Goal: Check status

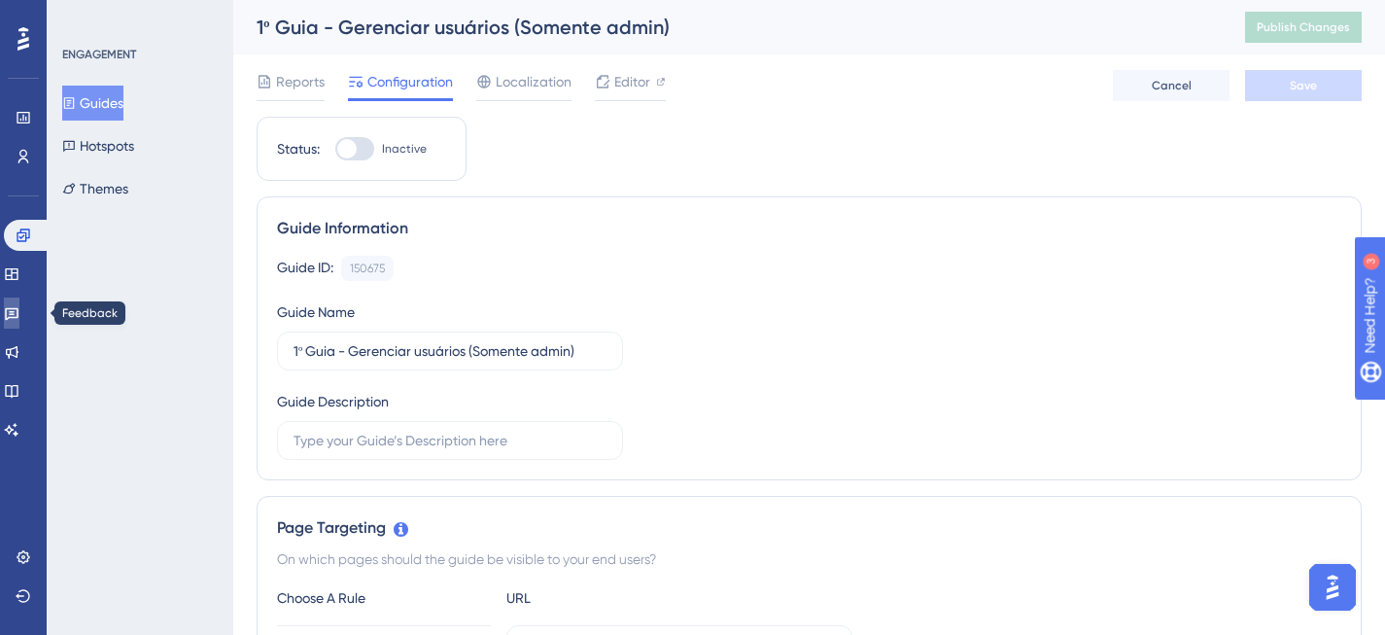
click at [18, 317] on icon at bounding box center [12, 314] width 14 height 13
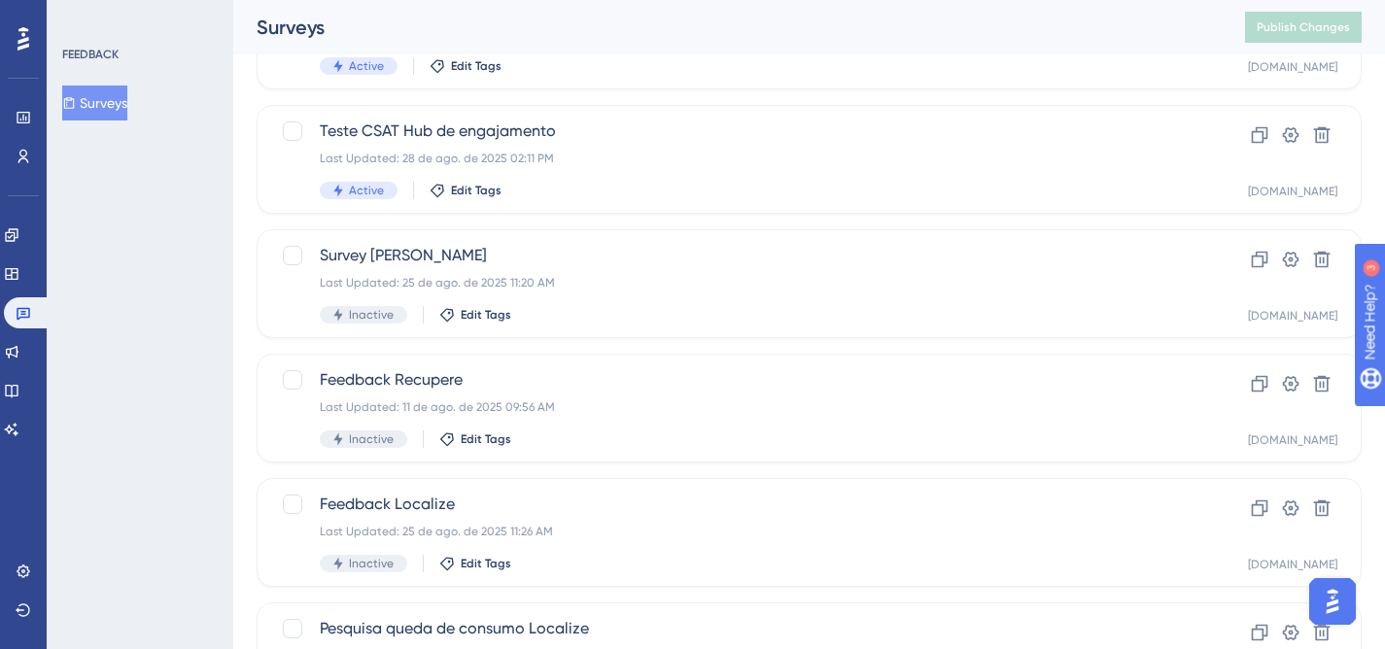
scroll to position [859, 0]
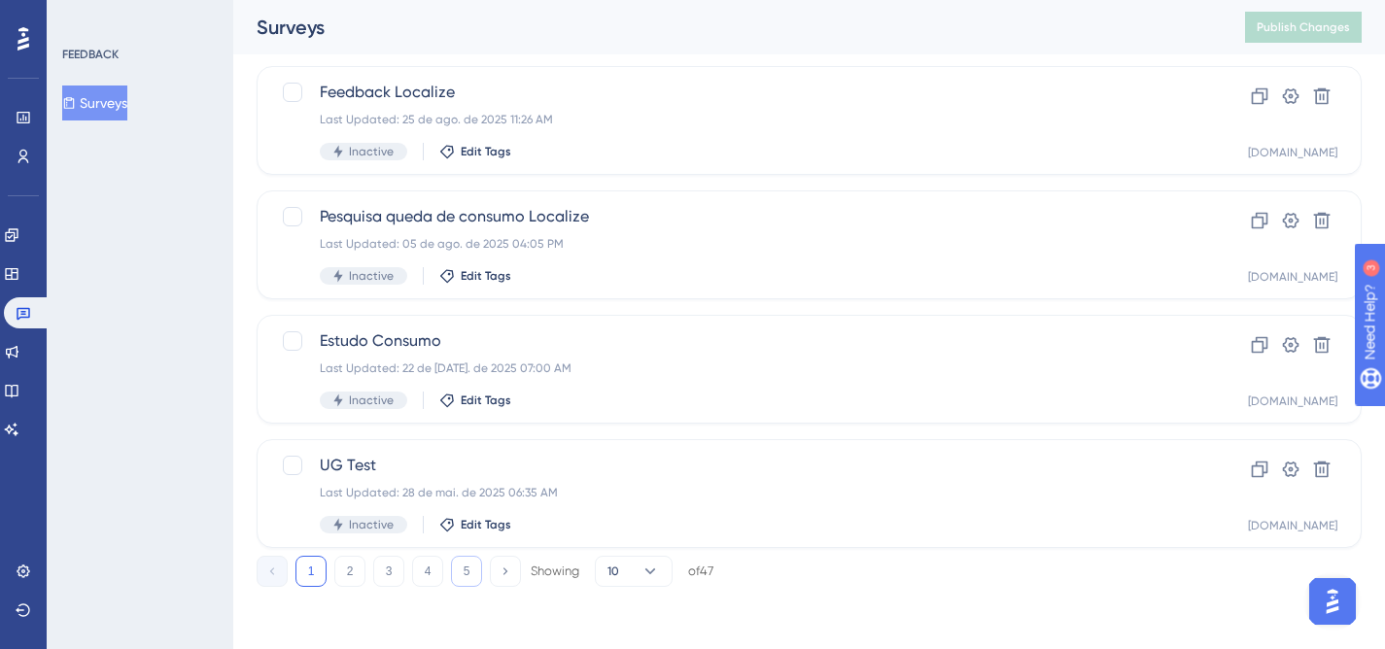
click at [470, 569] on button "5" at bounding box center [466, 571] width 31 height 31
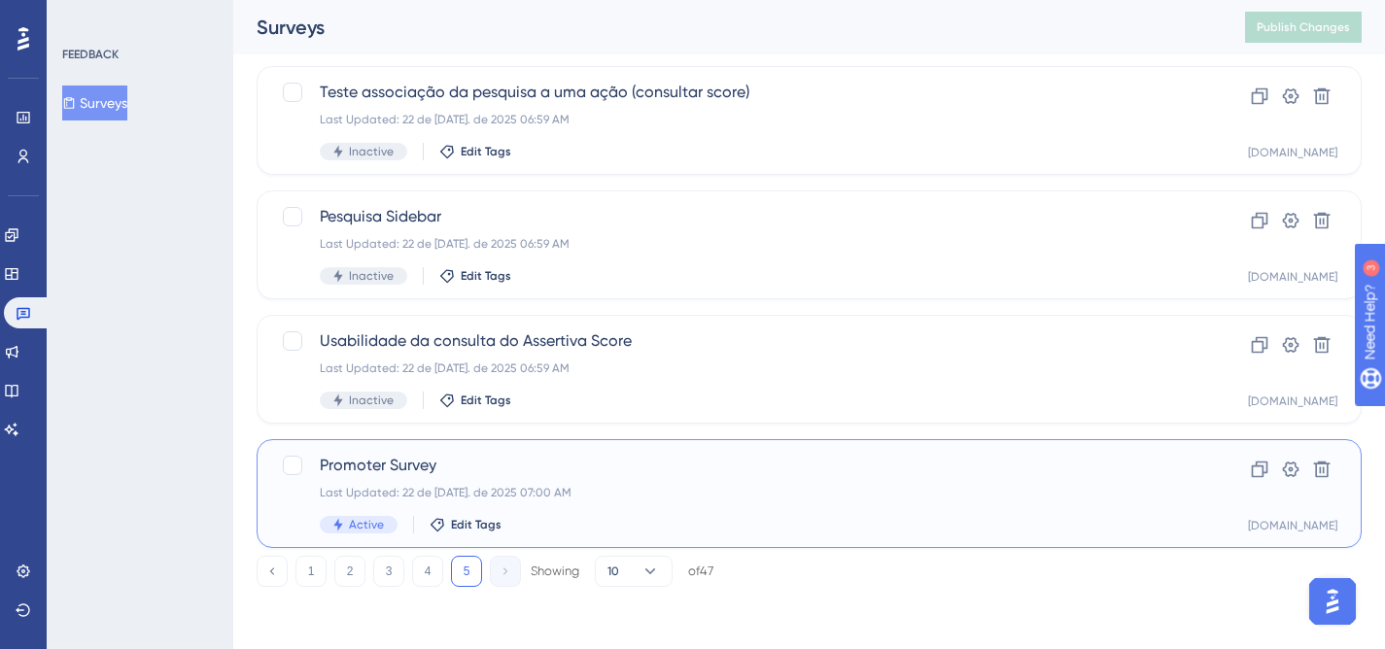
click at [663, 493] on div "Last Updated: 22 de [DATE]. de 2025 07:00 AM" at bounding box center [731, 493] width 823 height 16
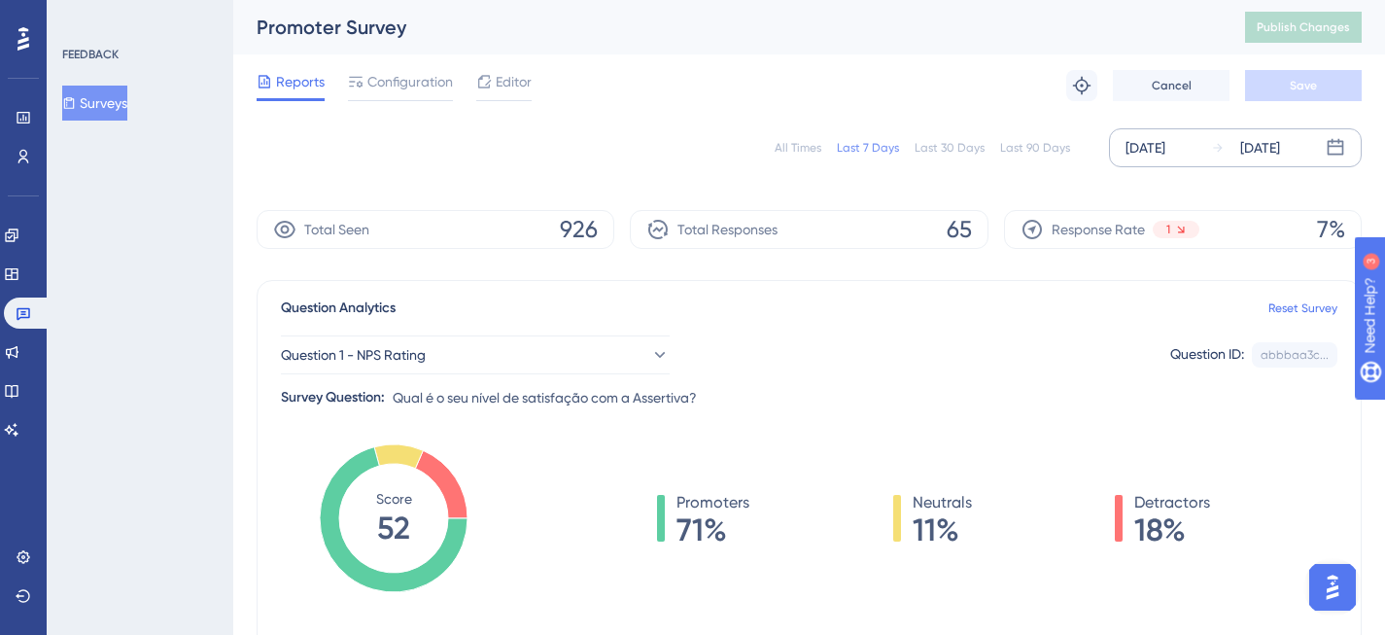
click at [1150, 143] on div "[DATE]" at bounding box center [1146, 147] width 40 height 23
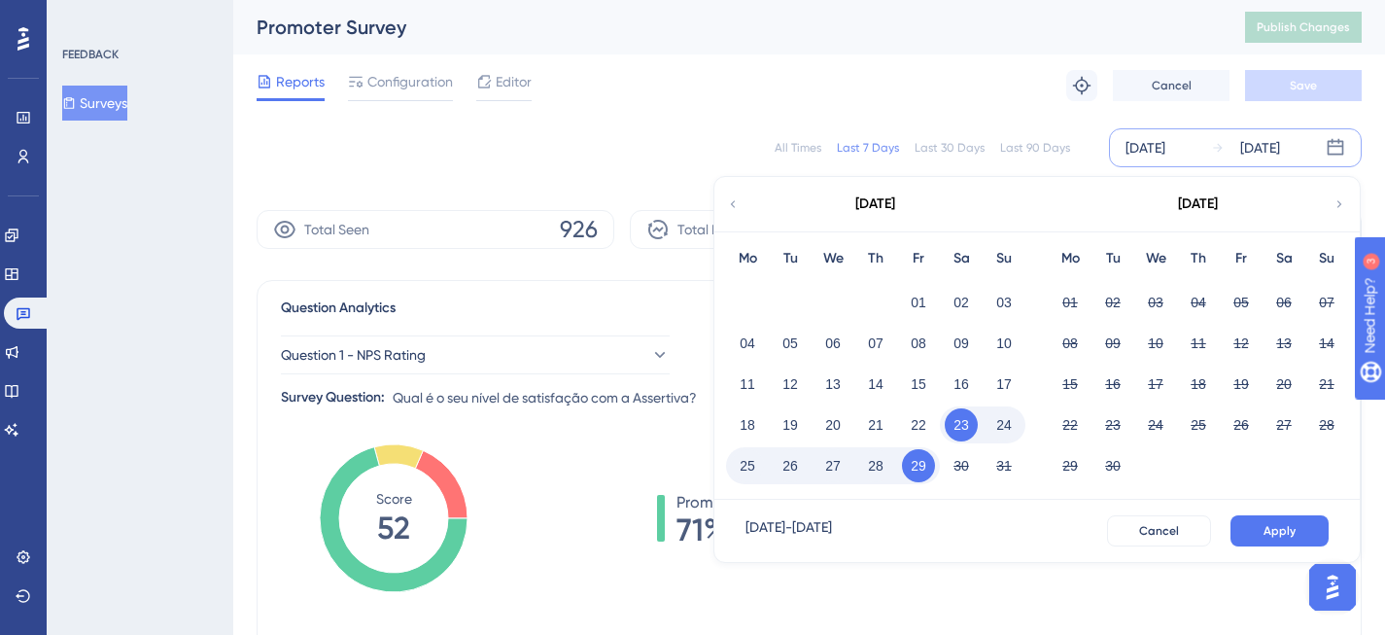
click at [747, 204] on div "[DATE]" at bounding box center [875, 204] width 321 height 54
click at [722, 200] on div "[DATE]" at bounding box center [875, 204] width 321 height 54
click at [733, 202] on icon at bounding box center [733, 203] width 5 height 7
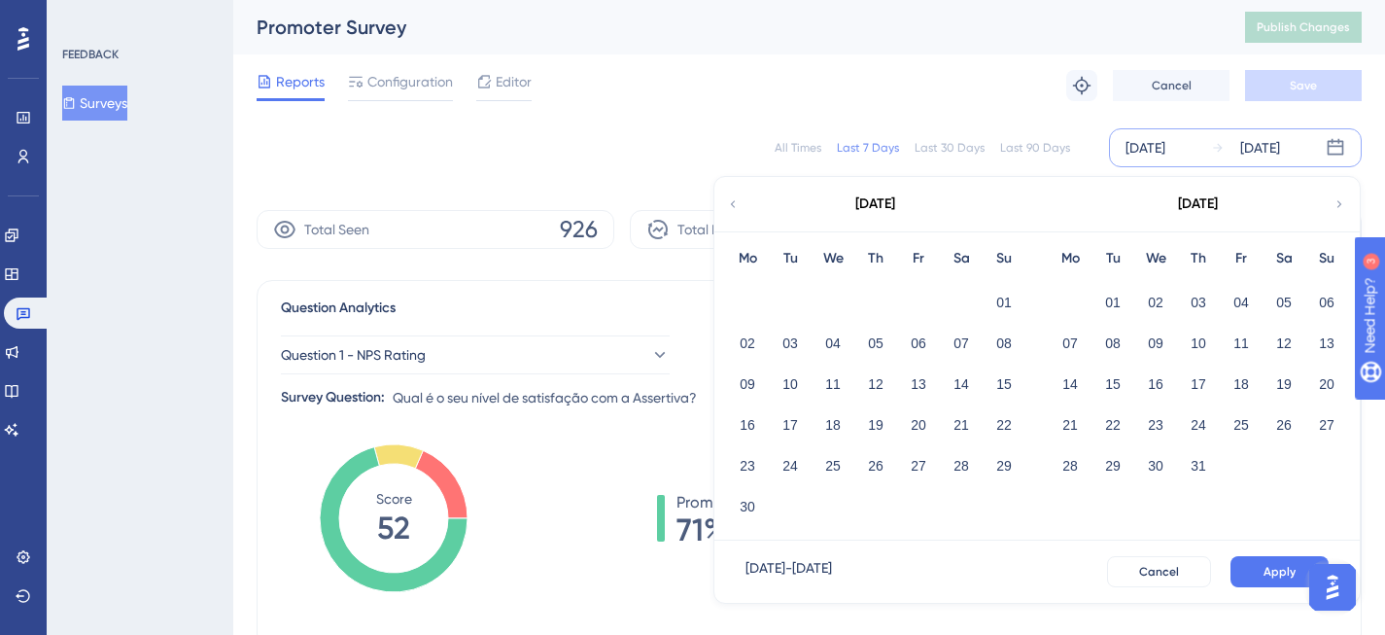
click at [734, 202] on icon at bounding box center [733, 203] width 14 height 17
click at [1151, 299] on button "01" at bounding box center [1155, 302] width 33 height 33
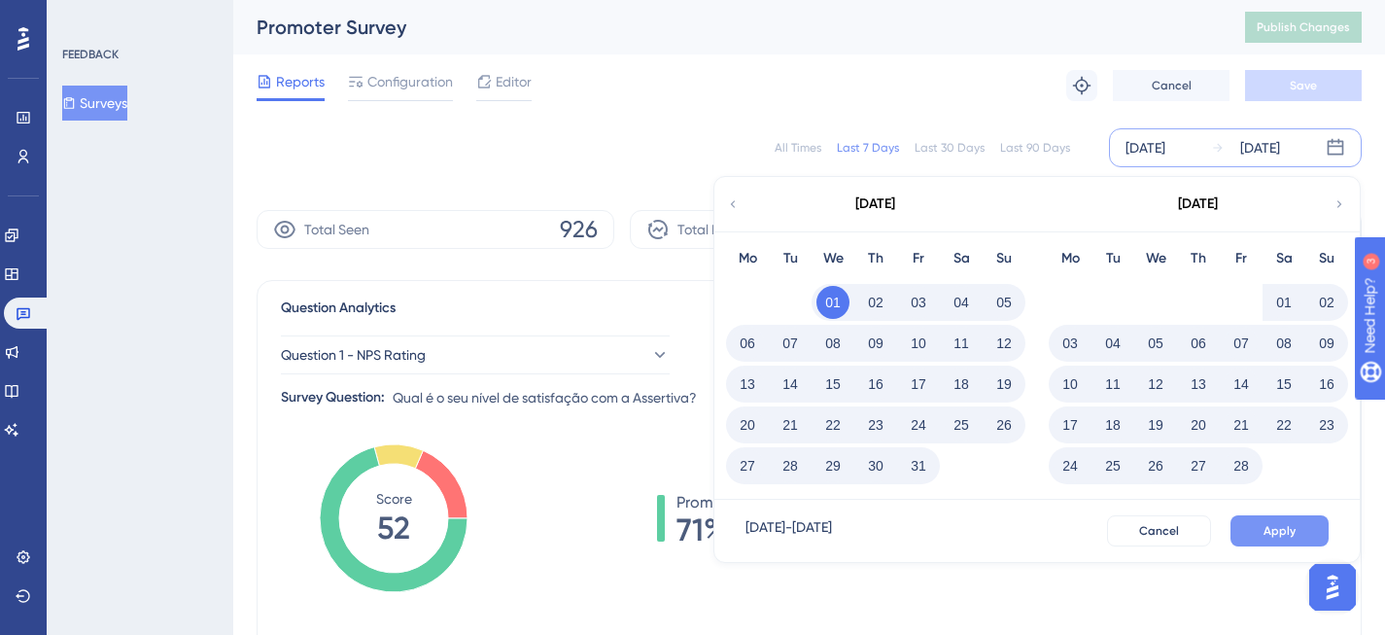
click at [1294, 531] on span "Apply" at bounding box center [1280, 531] width 32 height 16
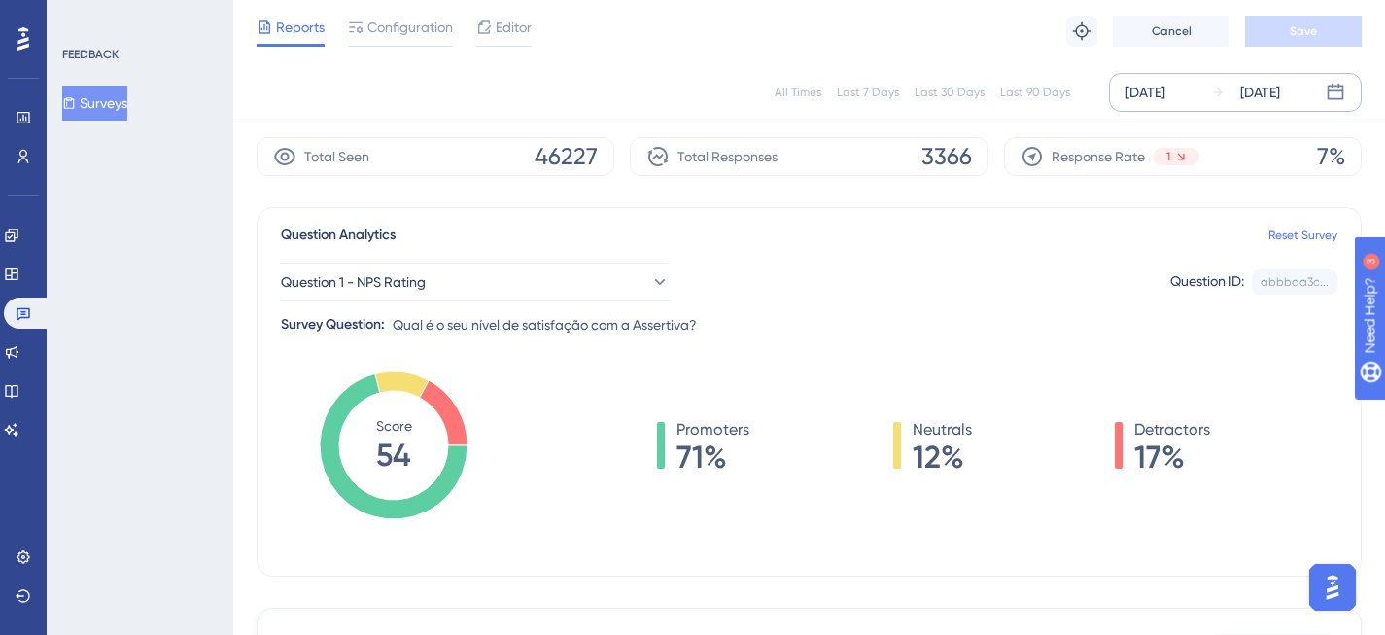
scroll to position [66, 0]
click at [1166, 93] on div "[DATE]" at bounding box center [1146, 92] width 40 height 23
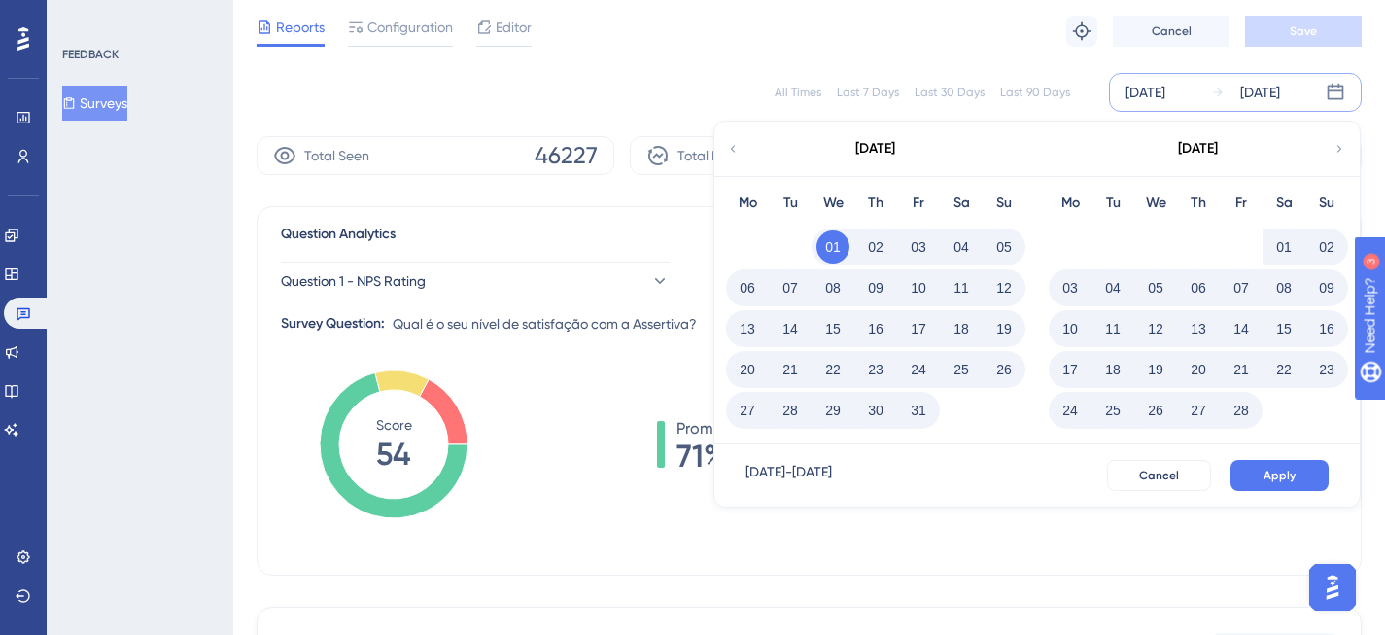
click at [1338, 148] on icon at bounding box center [1340, 148] width 14 height 17
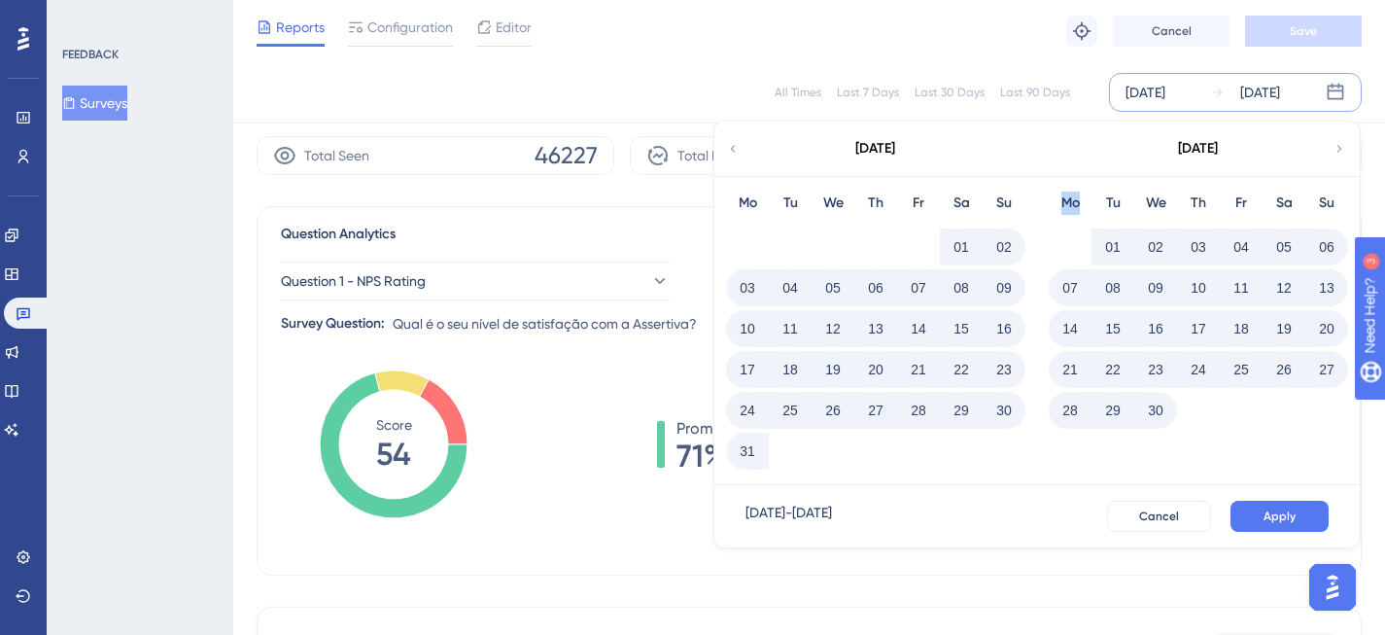
click at [1338, 148] on icon at bounding box center [1340, 148] width 14 height 17
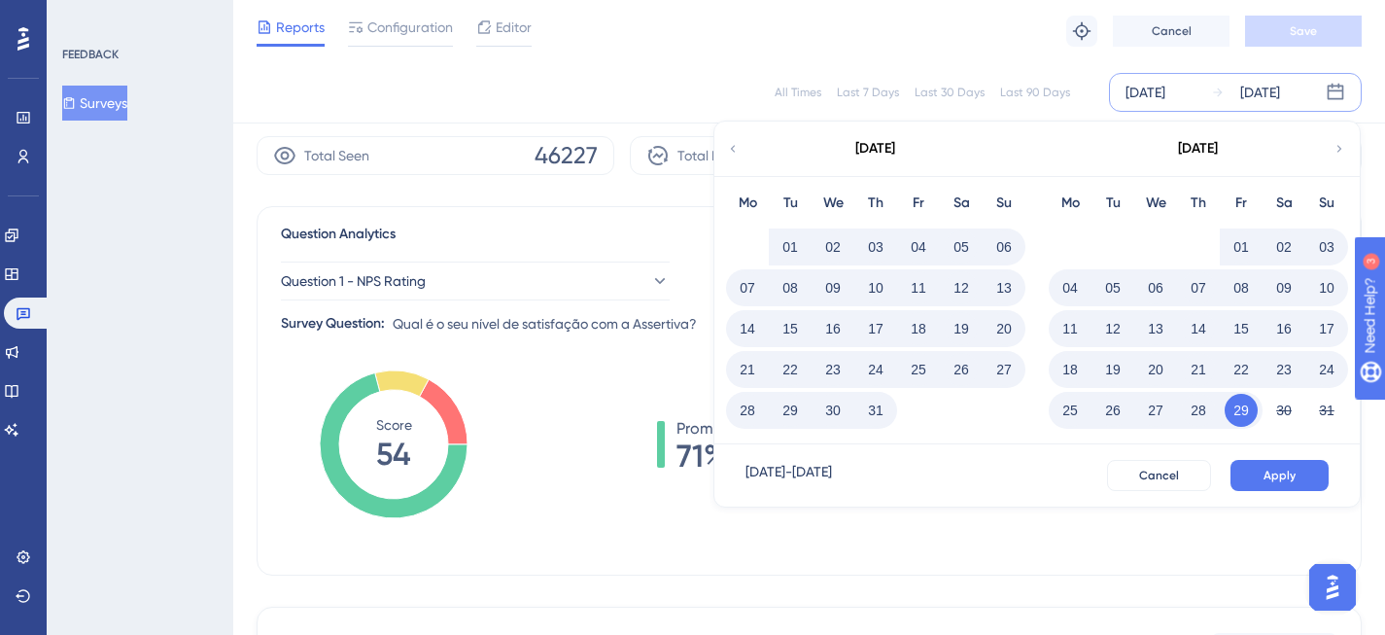
click at [787, 241] on button "01" at bounding box center [790, 246] width 33 height 33
click at [1294, 474] on span "Apply" at bounding box center [1280, 476] width 32 height 16
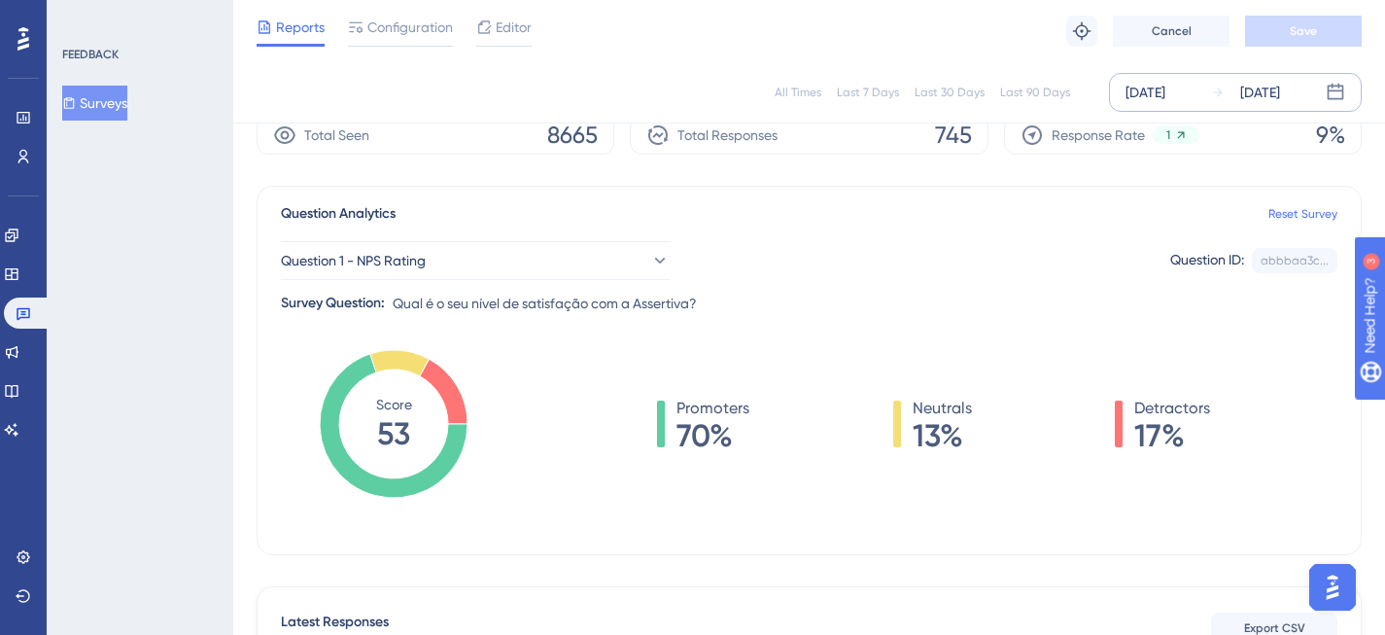
scroll to position [91, 0]
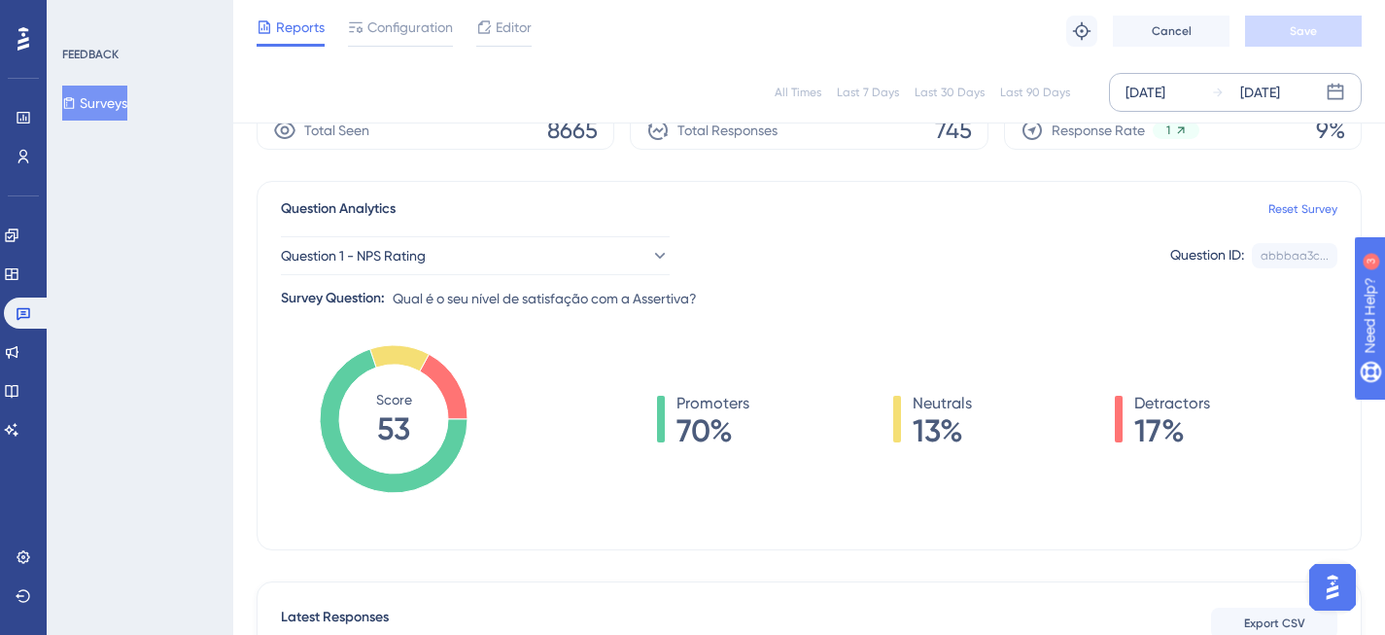
click at [1145, 93] on div "[DATE]" at bounding box center [1146, 92] width 40 height 23
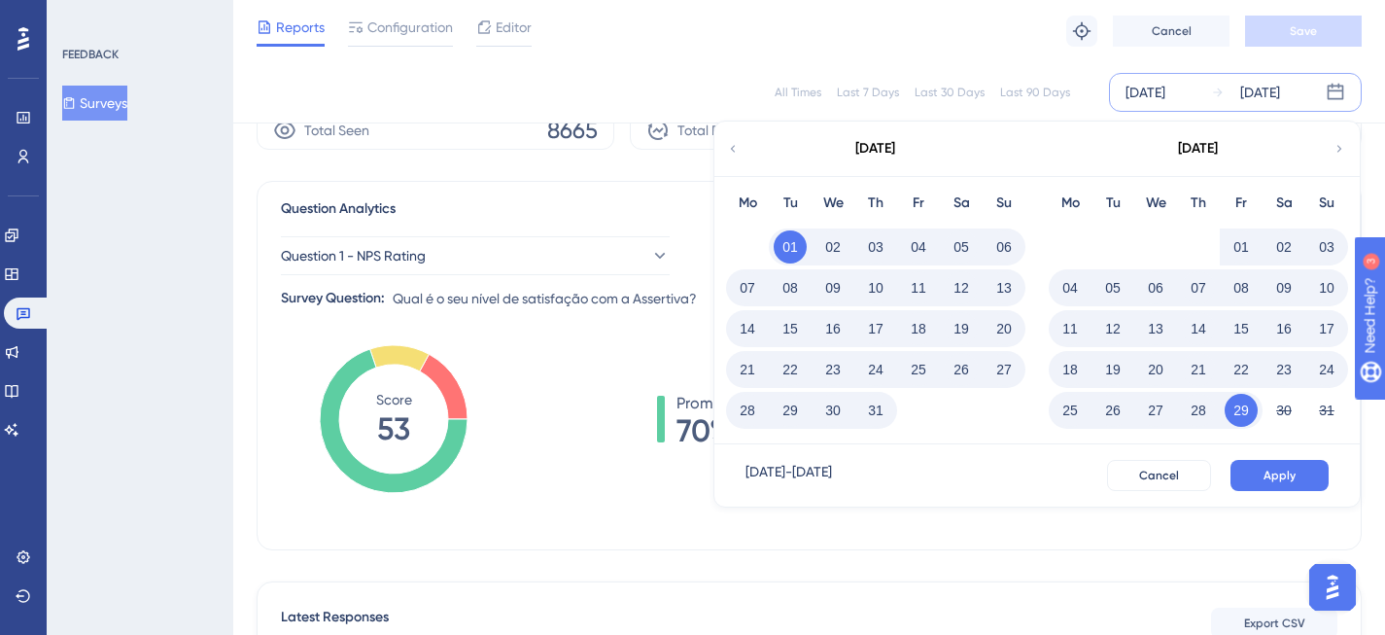
click at [736, 148] on icon at bounding box center [733, 148] width 14 height 17
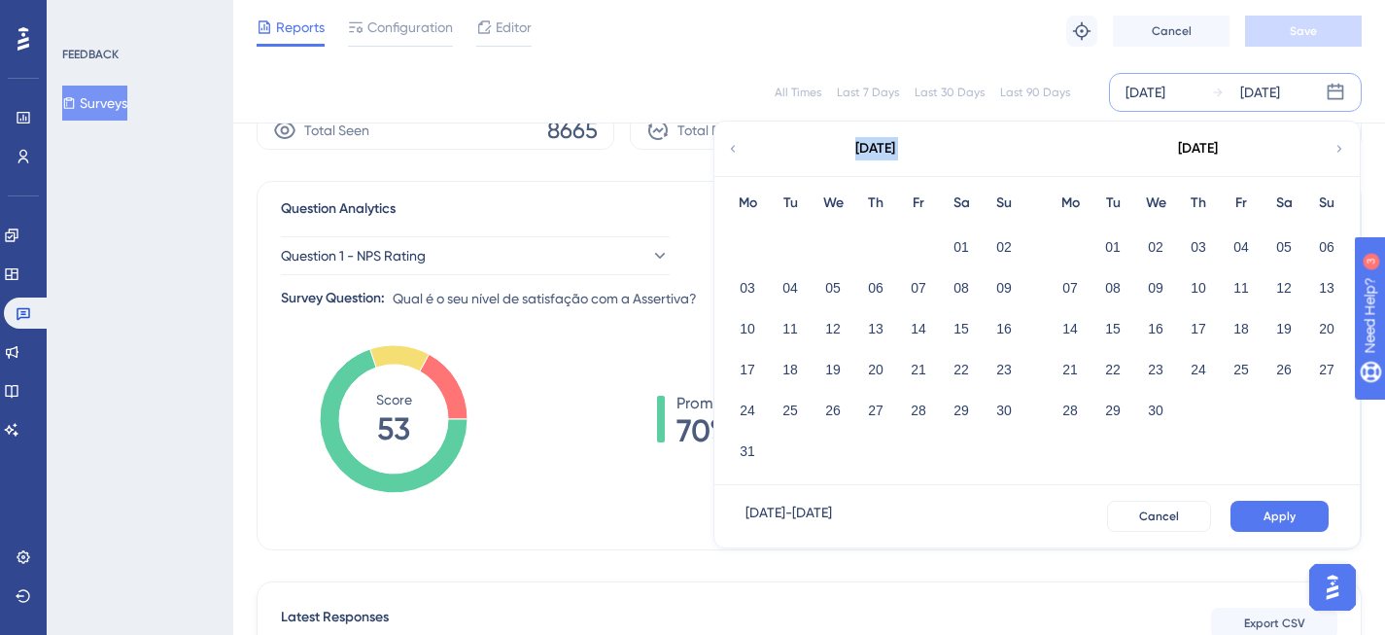
click at [736, 148] on icon at bounding box center [733, 148] width 14 height 17
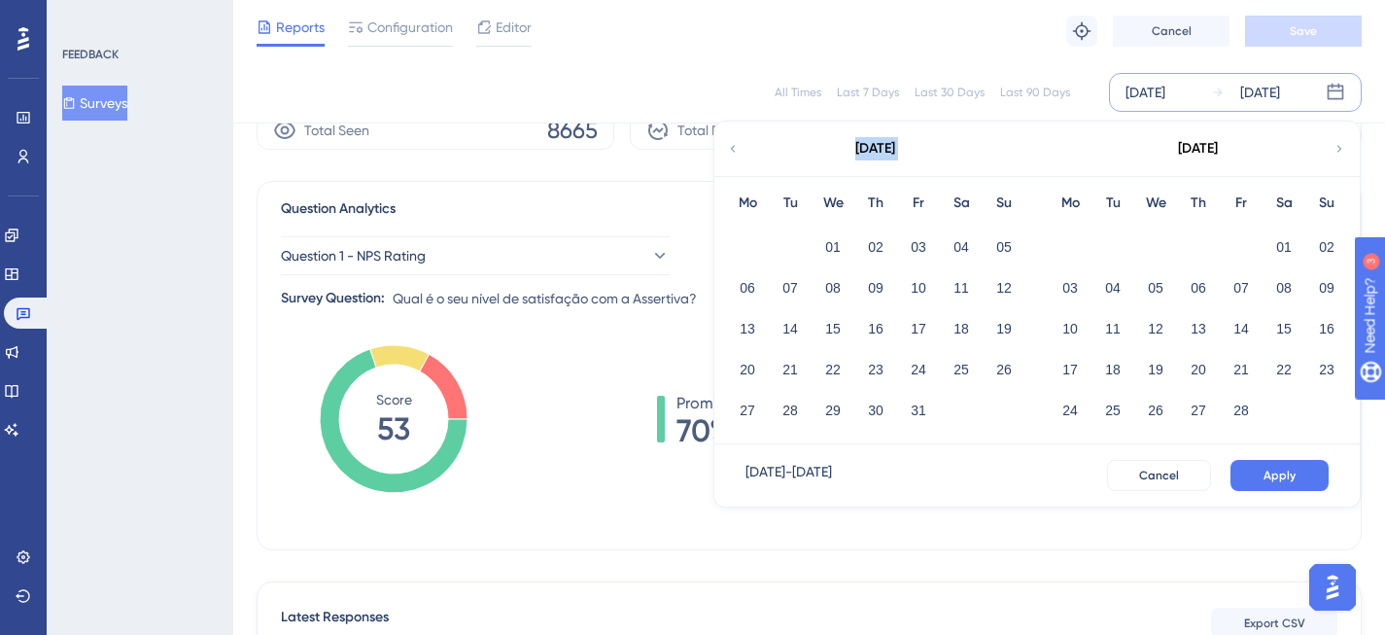
click at [736, 148] on icon at bounding box center [733, 148] width 14 height 17
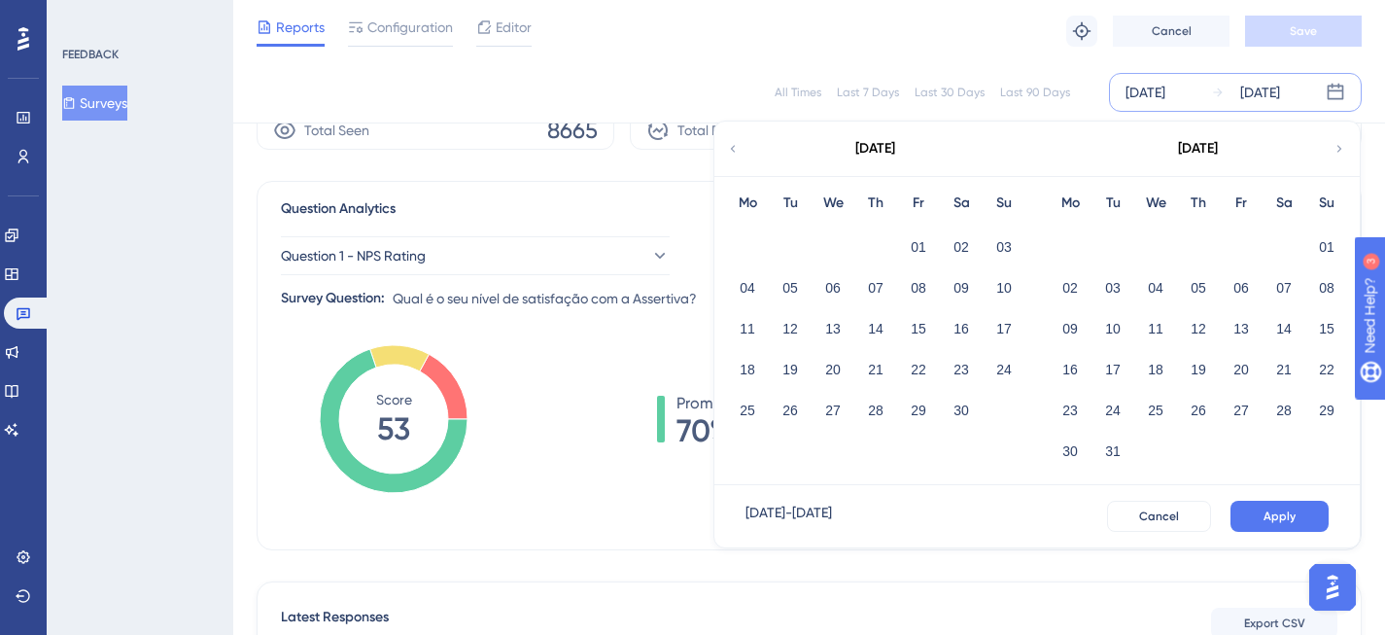
click at [1340, 150] on icon at bounding box center [1340, 148] width 14 height 17
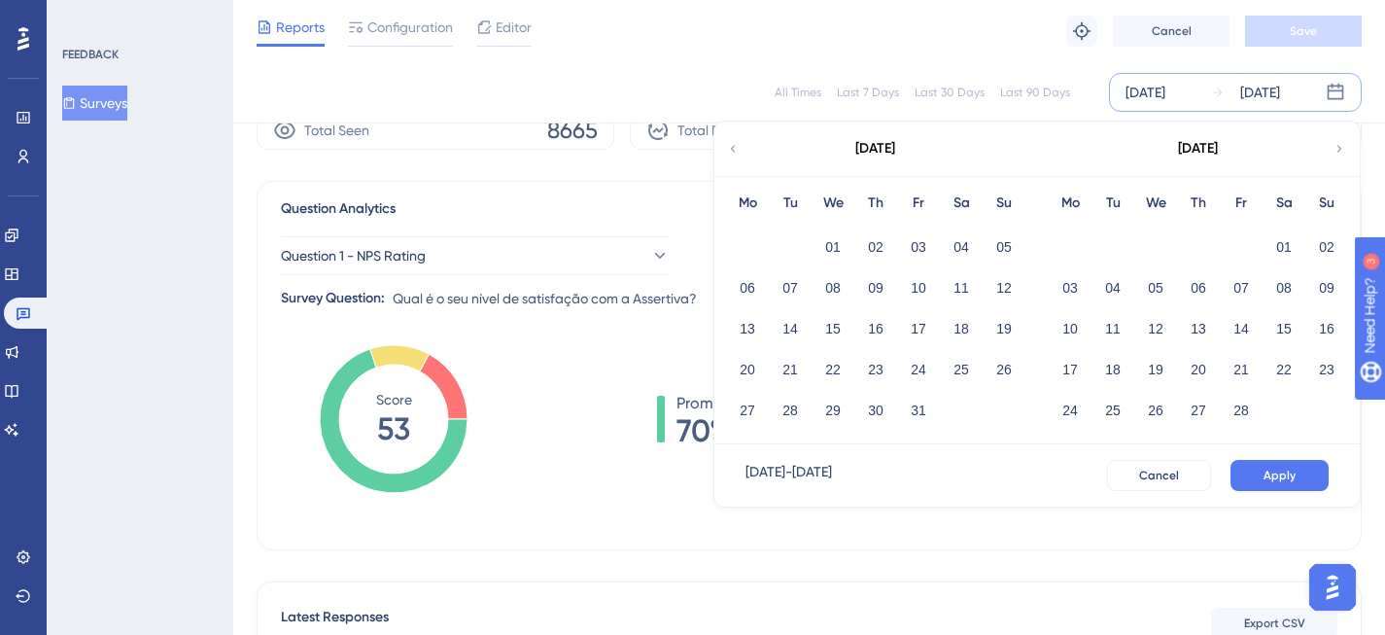
click at [811, 233] on div "01 02 03 04 05" at bounding box center [875, 245] width 299 height 41
click at [833, 239] on button "01" at bounding box center [833, 246] width 33 height 33
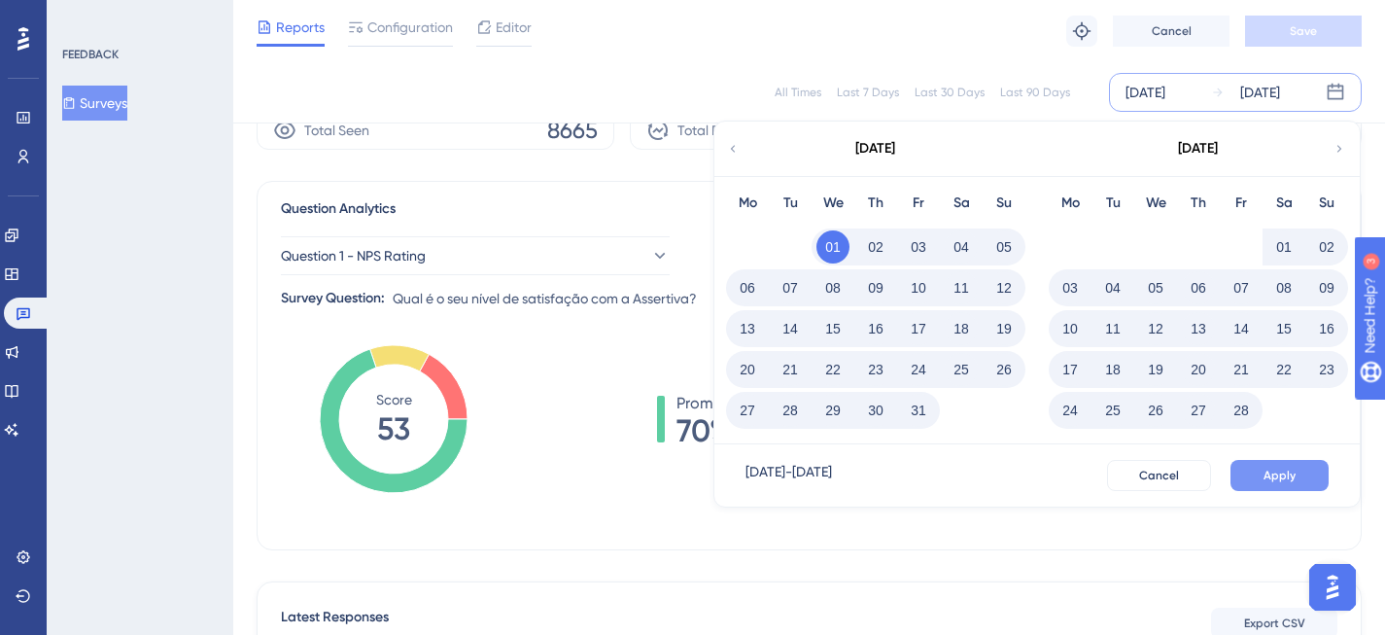
click at [1279, 478] on span "Apply" at bounding box center [1280, 476] width 32 height 16
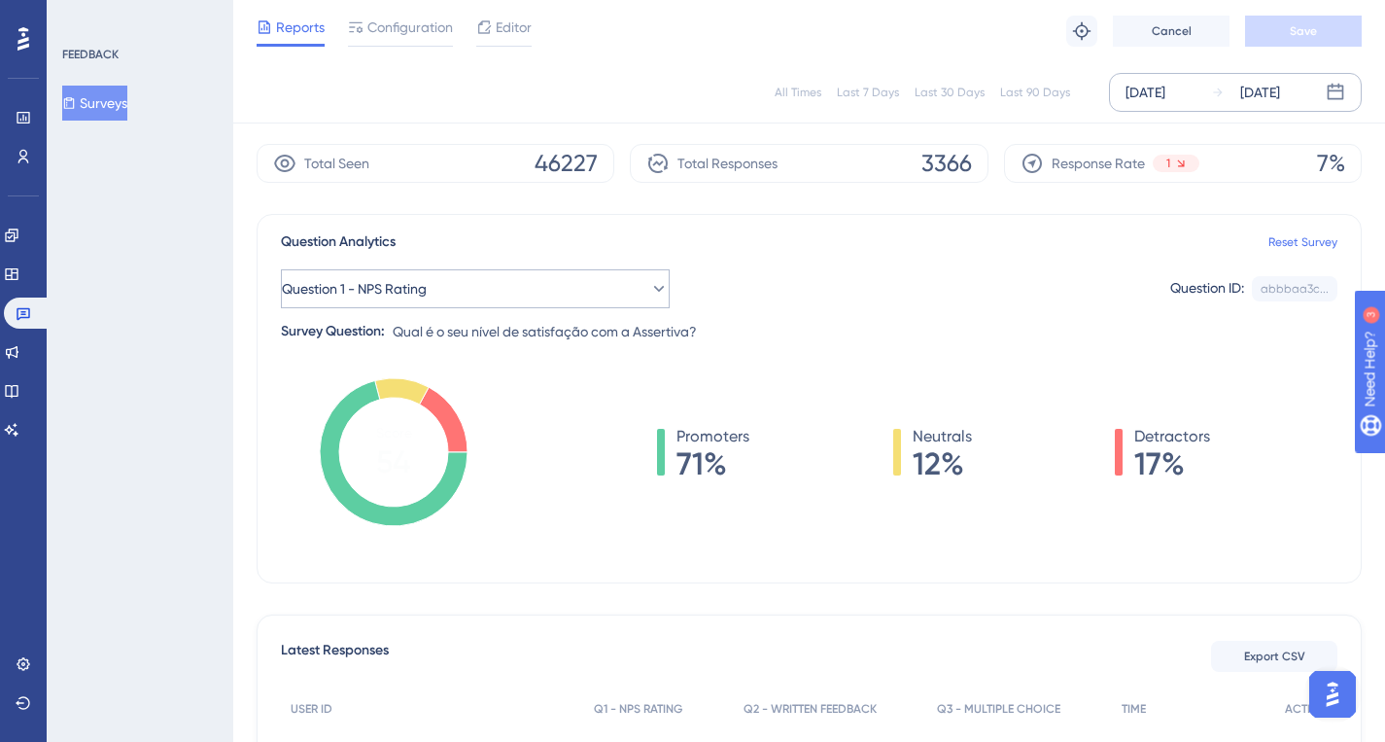
scroll to position [55, 0]
